Goal: Check status: Check status

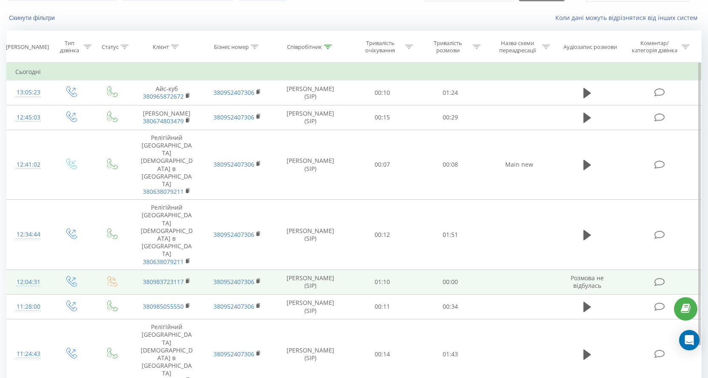
scroll to position [47, 0]
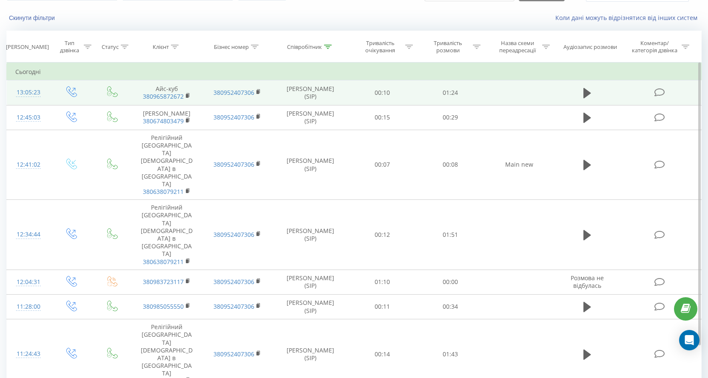
click at [600, 98] on tbody "Сьогодні 13:05:23 Айс-куб 380965872672 380952407306 [PERSON_NAME] (SIP) 00:10 0…" at bounding box center [354, 250] width 695 height 375
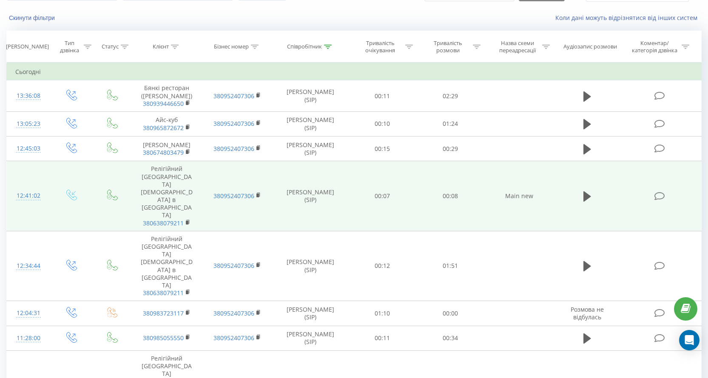
scroll to position [47, 0]
